Goal: Information Seeking & Learning: Learn about a topic

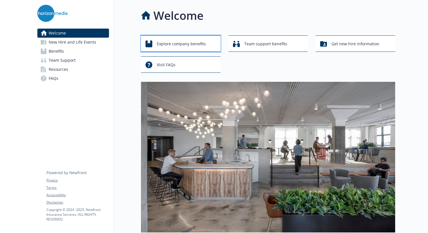
click at [183, 45] on span "Explore company benefits" at bounding box center [181, 43] width 49 height 11
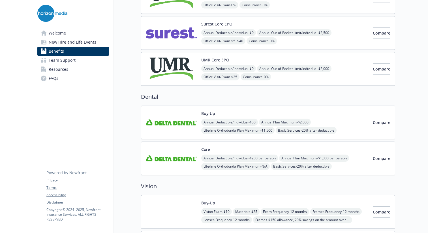
scroll to position [119, 0]
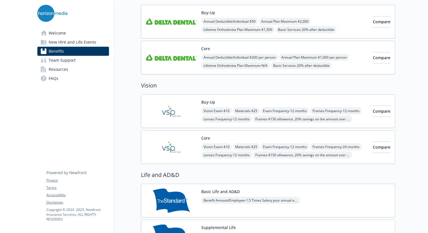
scroll to position [220, 0]
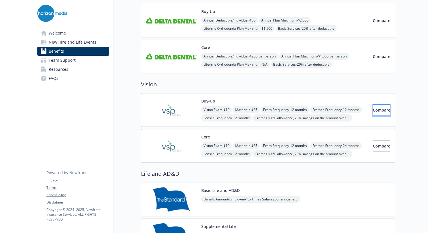
click at [374, 109] on span "Compare" at bounding box center [382, 109] width 18 height 5
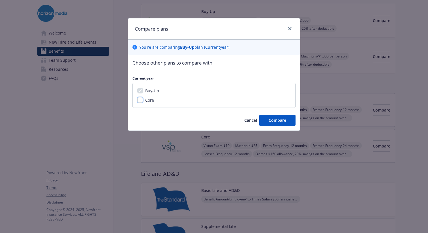
click at [140, 100] on input "Core" at bounding box center [140, 100] width 6 height 6
checkbox input "true"
click at [272, 121] on span "Compare" at bounding box center [278, 119] width 18 height 5
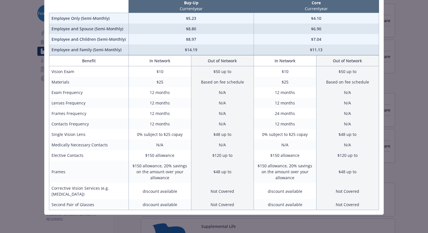
scroll to position [33, 0]
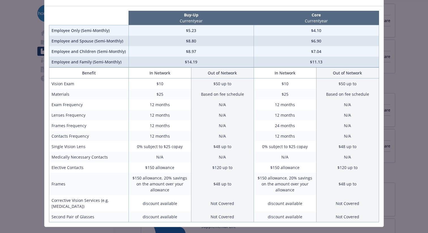
click at [22, 140] on div "Benefits Info Buy-Up Current year Core Current year Employee Only (Semi-Monthly…" at bounding box center [214, 116] width 428 height 233
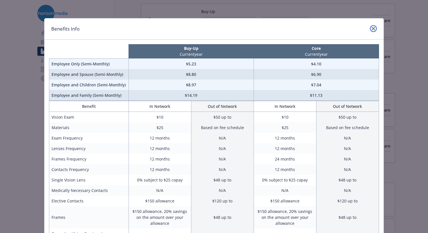
click at [374, 29] on icon "close" at bounding box center [373, 28] width 3 height 3
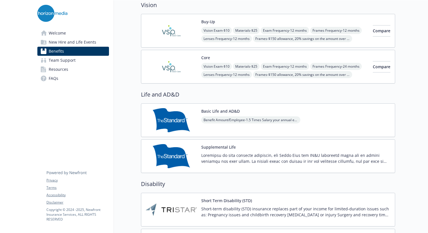
scroll to position [298, 0]
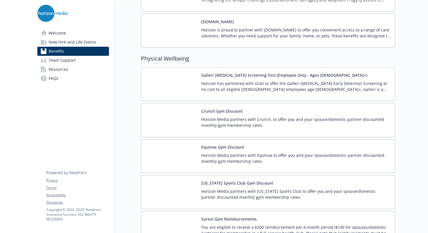
scroll to position [1234, 0]
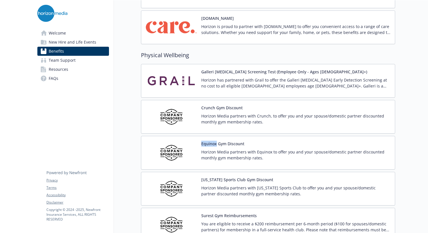
click at [170, 149] on img at bounding box center [171, 153] width 51 height 24
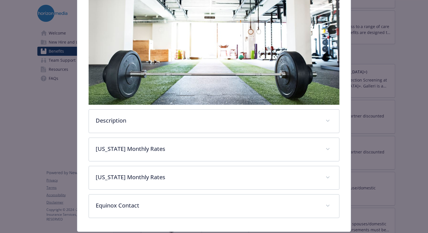
scroll to position [121, 0]
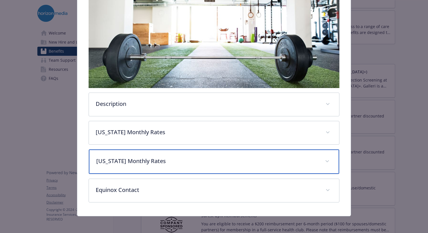
click at [140, 151] on div "[US_STATE] Monthly Rates" at bounding box center [214, 161] width 250 height 24
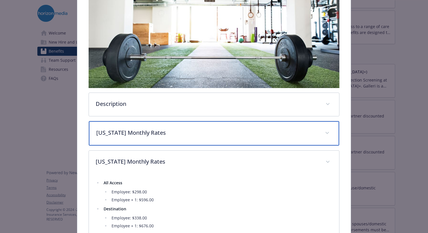
click at [159, 134] on p "[US_STATE] Monthly Rates" at bounding box center [207, 133] width 222 height 8
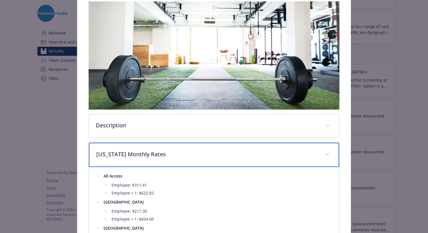
scroll to position [97, 0]
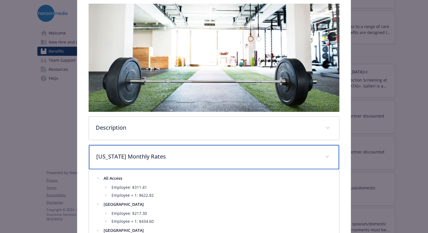
click at [192, 152] on p "[US_STATE] Monthly Rates" at bounding box center [207, 156] width 222 height 8
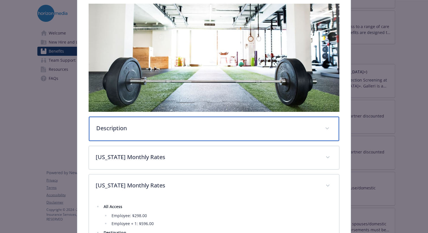
click at [192, 130] on p "Description" at bounding box center [207, 128] width 222 height 8
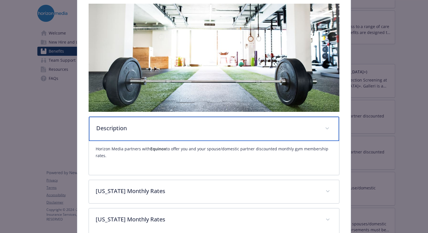
click at [192, 130] on p "Description" at bounding box center [207, 128] width 222 height 8
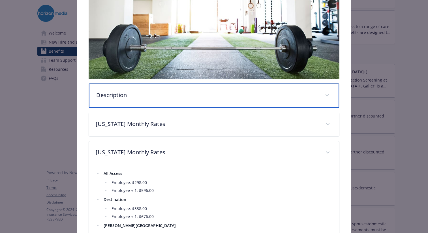
scroll to position [142, 0]
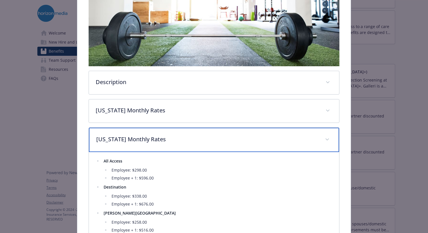
click at [204, 136] on p "[US_STATE] Monthly Rates" at bounding box center [207, 139] width 222 height 8
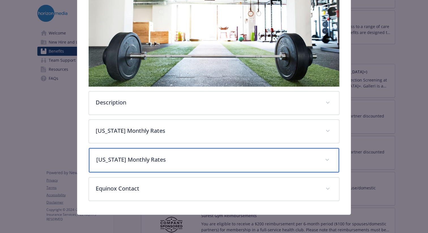
scroll to position [122, 0]
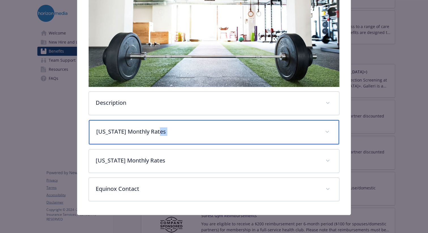
click at [204, 136] on div "[US_STATE] Monthly Rates" at bounding box center [214, 132] width 250 height 24
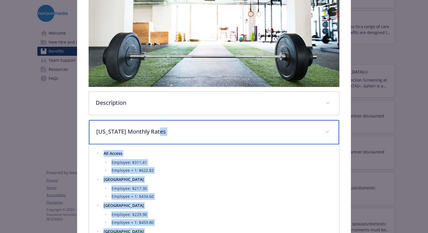
click at [198, 138] on div "[US_STATE] Monthly Rates" at bounding box center [214, 132] width 250 height 24
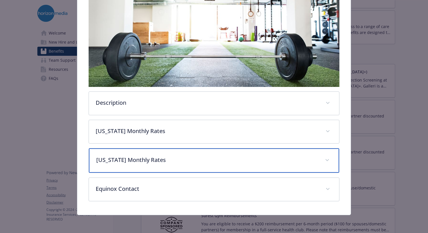
click at [190, 166] on div "[US_STATE] Monthly Rates" at bounding box center [214, 160] width 250 height 24
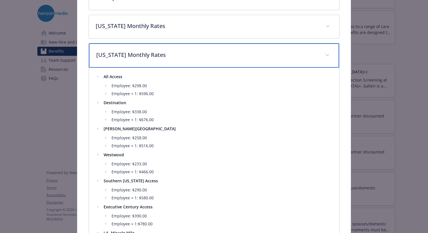
scroll to position [224, 0]
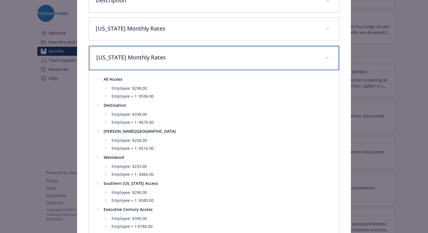
click at [211, 67] on div "[US_STATE] Monthly Rates" at bounding box center [214, 58] width 250 height 24
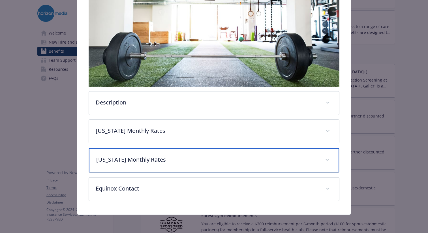
scroll to position [122, 0]
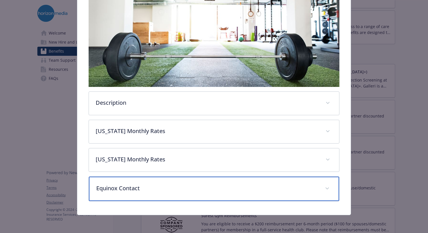
click at [168, 190] on p "Equinox Contact" at bounding box center [207, 188] width 222 height 8
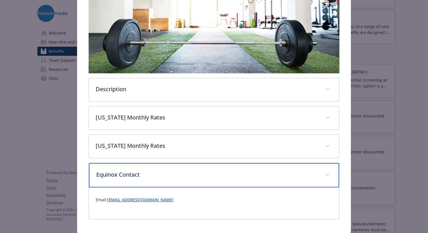
scroll to position [146, 0]
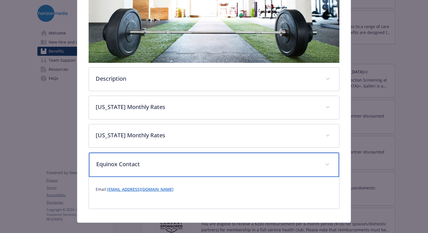
click at [167, 160] on p "Equinox Contact" at bounding box center [207, 164] width 222 height 8
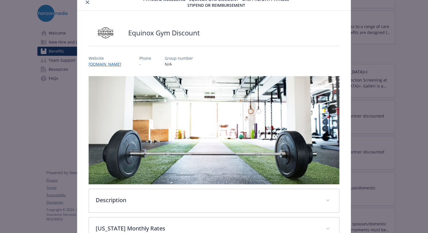
scroll to position [31, 0]
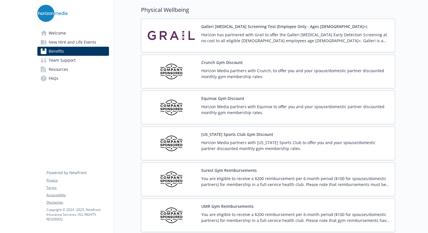
scroll to position [1313, 0]
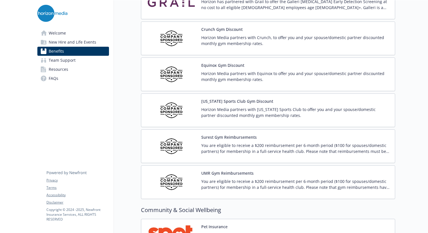
click at [192, 180] on img at bounding box center [171, 182] width 51 height 24
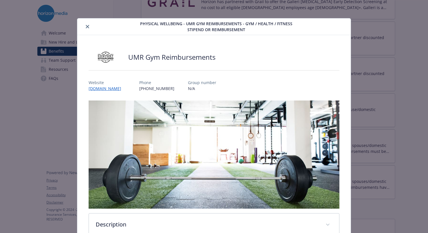
scroll to position [92, 0]
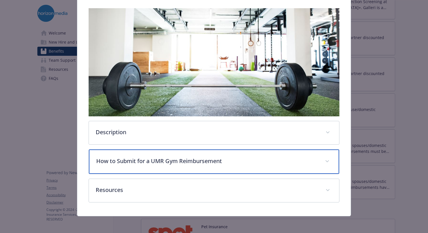
click at [147, 163] on p "How to Submit for a UMR Gym Reimbursement" at bounding box center [207, 161] width 222 height 8
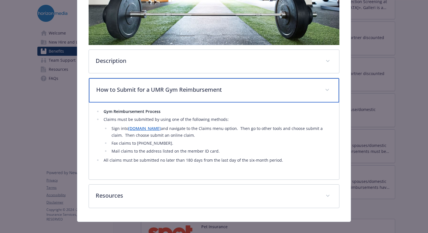
scroll to position [170, 0]
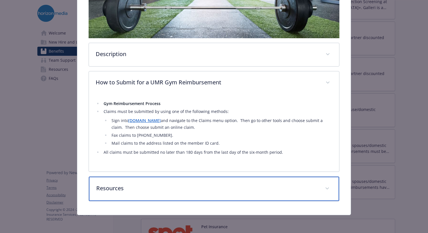
click at [118, 191] on p "Resources" at bounding box center [207, 188] width 222 height 8
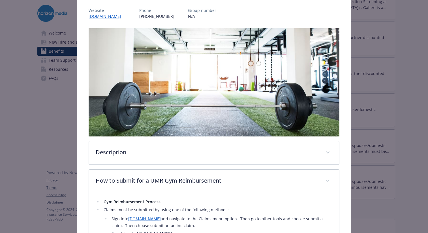
scroll to position [203, 0]
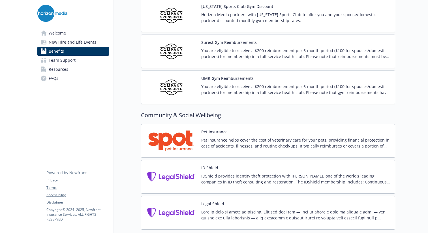
scroll to position [1445, 0]
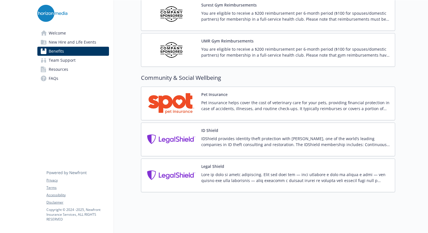
click at [231, 177] on p at bounding box center [295, 178] width 189 height 12
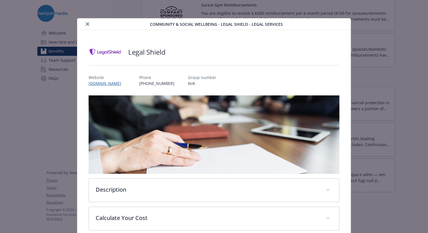
scroll to position [29, 0]
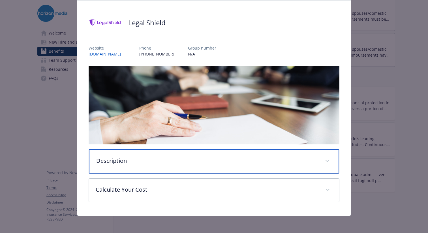
click at [139, 162] on p "Description" at bounding box center [207, 161] width 222 height 8
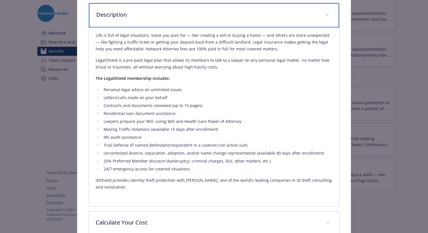
scroll to position [202, 0]
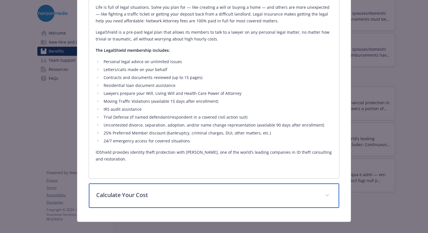
click at [125, 191] on p "Calculate Your Cost" at bounding box center [207, 195] width 222 height 8
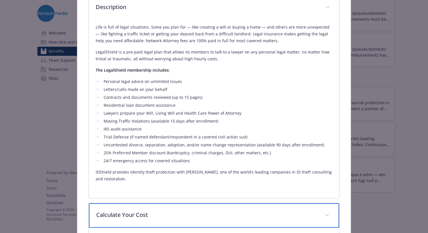
scroll to position [189, 0]
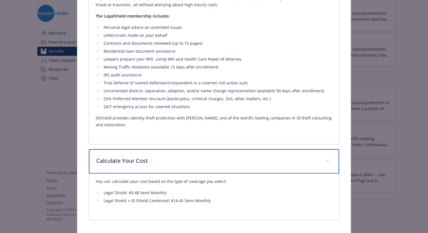
click at [219, 158] on p "Calculate Your Cost" at bounding box center [207, 161] width 222 height 8
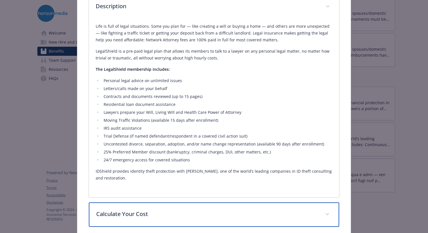
scroll to position [183, 0]
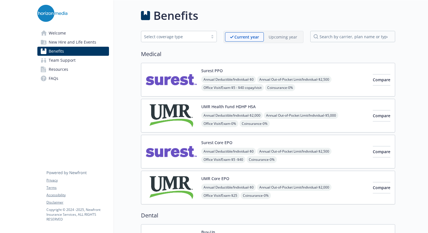
click at [69, 43] on span "New Hire and Life Events" at bounding box center [73, 42] width 48 height 9
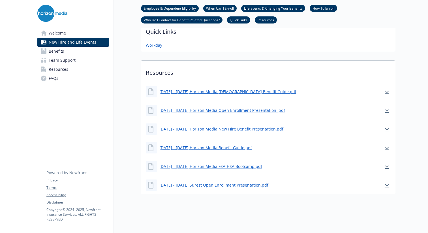
scroll to position [336, 0]
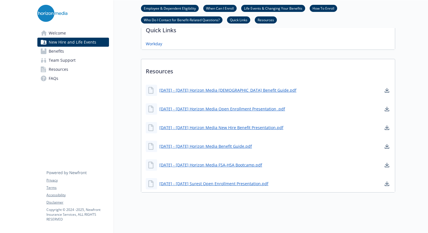
click at [62, 80] on link "FAQs" at bounding box center [73, 78] width 72 height 9
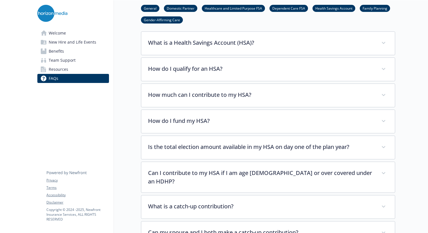
scroll to position [730, 0]
click at [125, 155] on div "FAQs General Domestic Partner Healthcare and Limited Purpose FSA Dependent Care…" at bounding box center [254, 228] width 281 height 1914
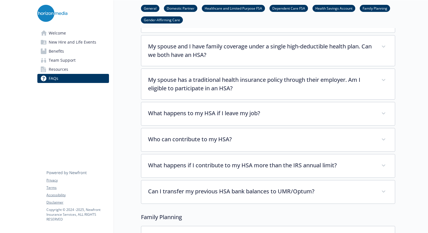
scroll to position [1249, 0]
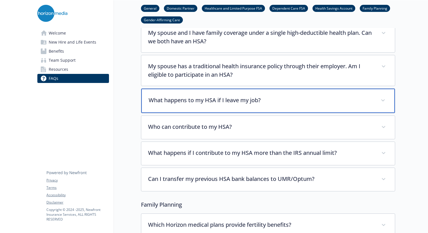
click at [250, 96] on p "What happens to my HSA if I leave my job?" at bounding box center [261, 100] width 225 height 8
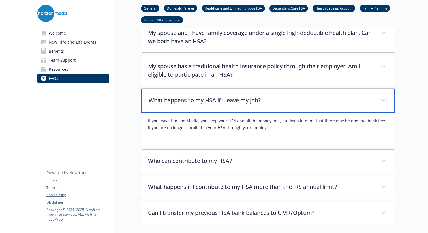
click at [250, 96] on p "What happens to my HSA if I leave my job?" at bounding box center [261, 100] width 225 height 8
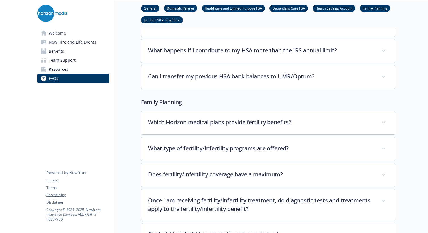
scroll to position [1353, 0]
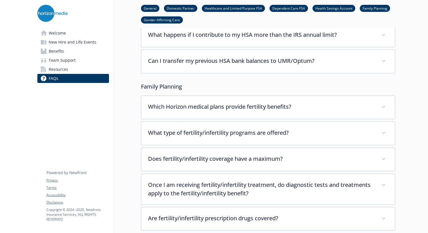
scroll to position [1366, 0]
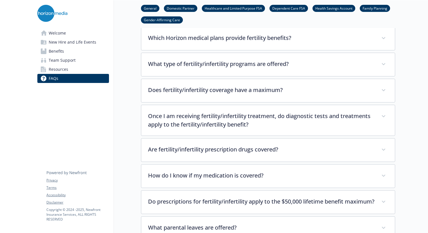
scroll to position [1462, 0]
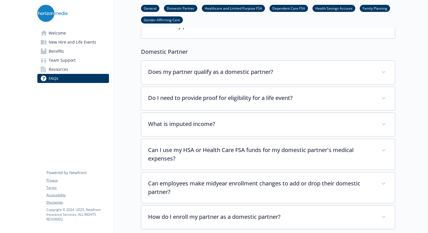
scroll to position [0, 0]
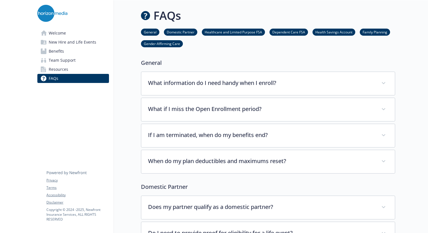
click at [70, 71] on link "Resources" at bounding box center [73, 69] width 72 height 9
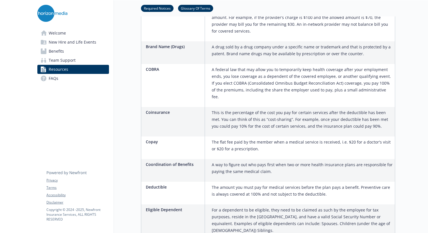
scroll to position [638, 0]
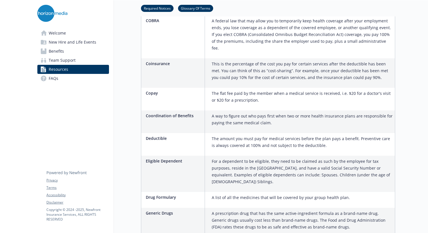
click at [57, 61] on span "Team Support" at bounding box center [62, 60] width 27 height 9
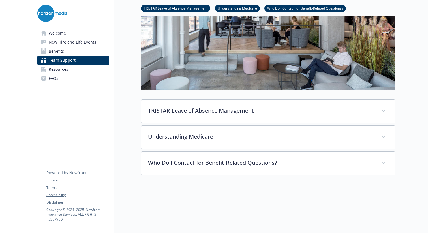
scroll to position [95, 0]
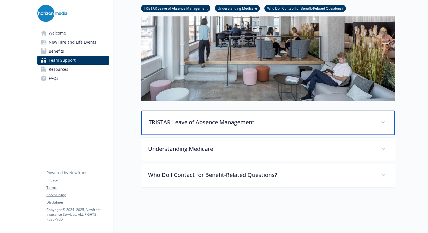
click at [160, 121] on p "TRISTAR Leave of Absence Management" at bounding box center [261, 122] width 225 height 8
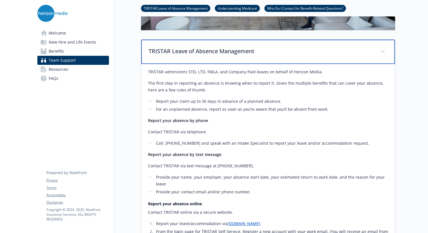
scroll to position [318, 0]
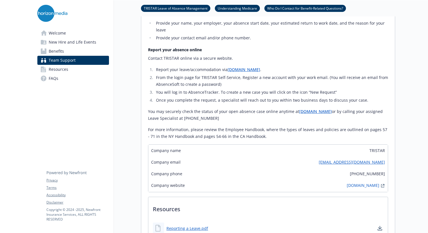
click at [59, 48] on span "Benefits" at bounding box center [56, 51] width 15 height 9
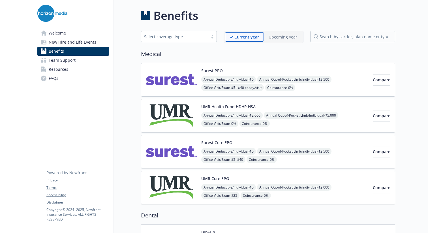
click at [79, 45] on span "New Hire and Life Events" at bounding box center [73, 42] width 48 height 9
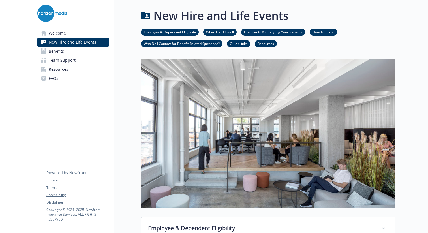
click at [68, 31] on link "Welcome" at bounding box center [73, 33] width 72 height 9
